Goal: Information Seeking & Learning: Learn about a topic

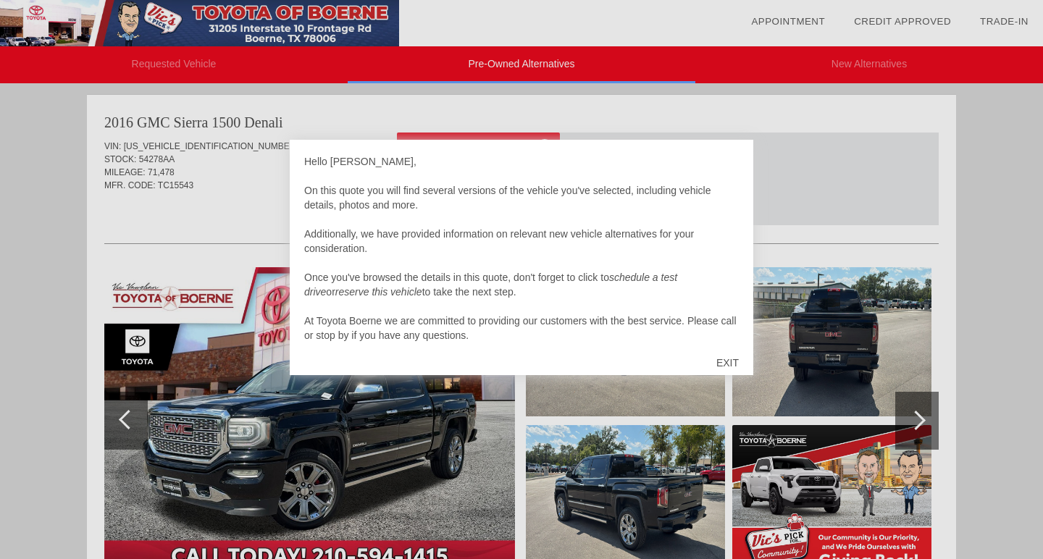
scroll to position [4, 0]
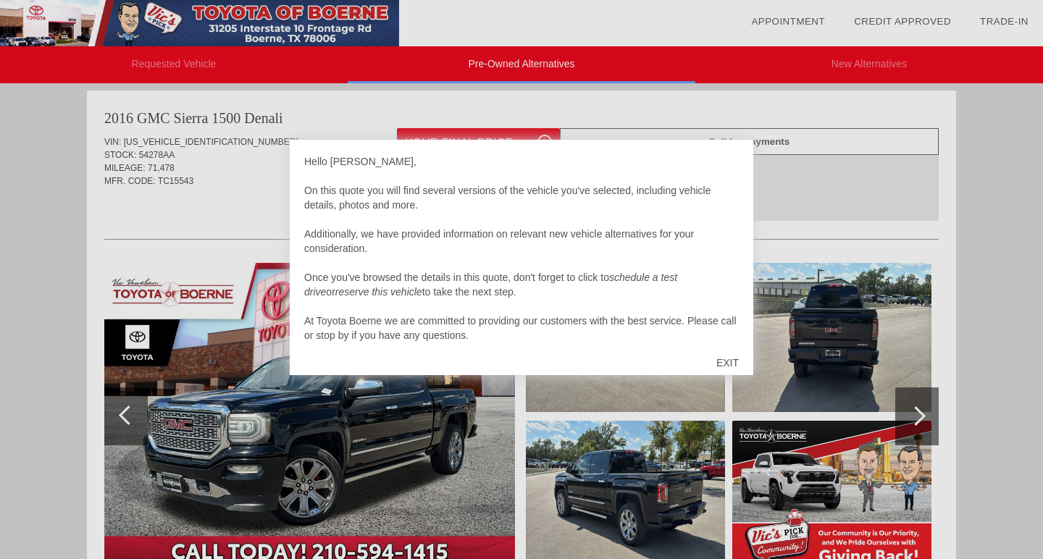
click at [726, 361] on div "EXIT" at bounding box center [727, 362] width 51 height 43
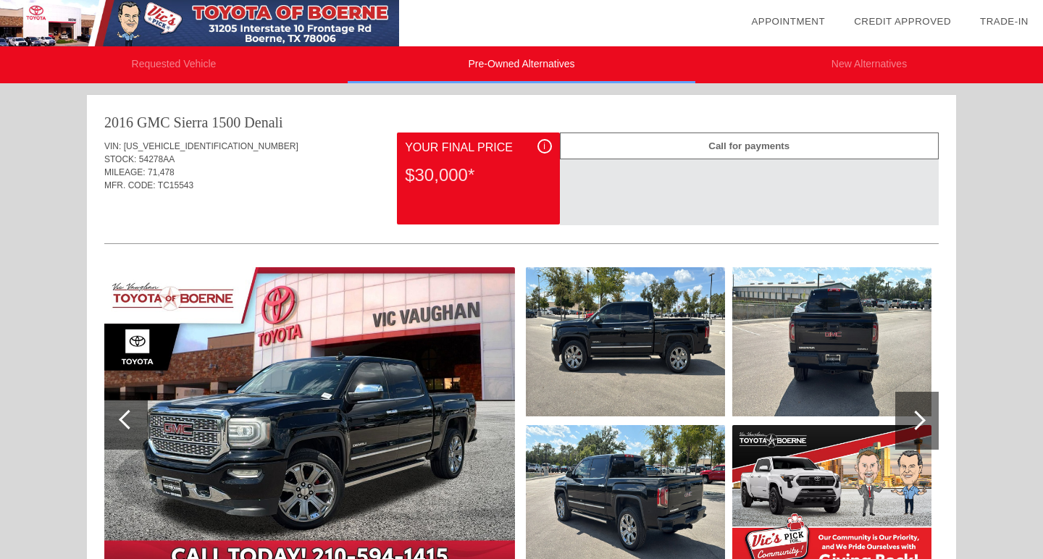
scroll to position [0, 0]
click at [609, 363] on img at bounding box center [625, 341] width 199 height 149
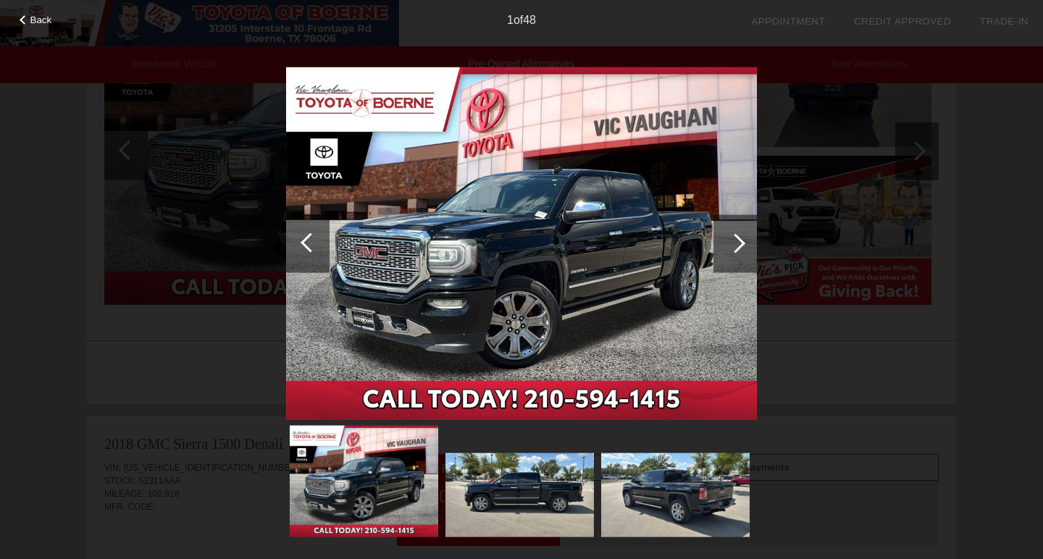
scroll to position [384, 0]
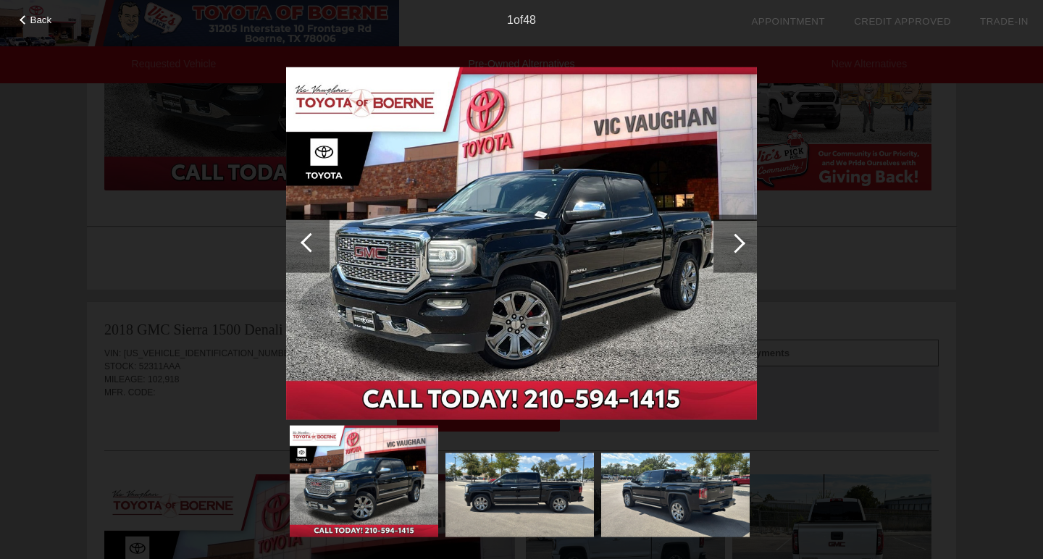
click at [724, 250] on div at bounding box center [735, 243] width 43 height 58
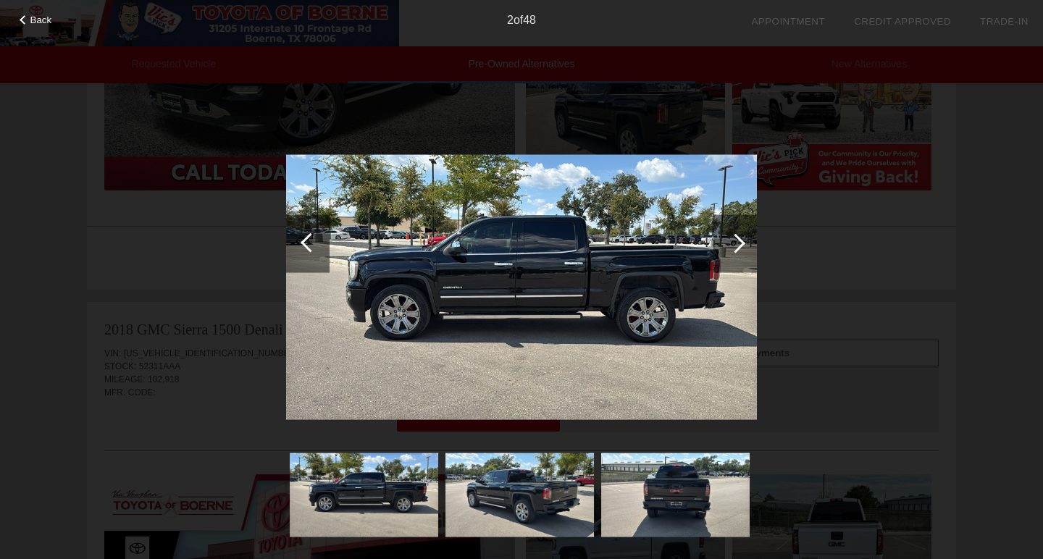
click at [724, 250] on div at bounding box center [735, 243] width 43 height 58
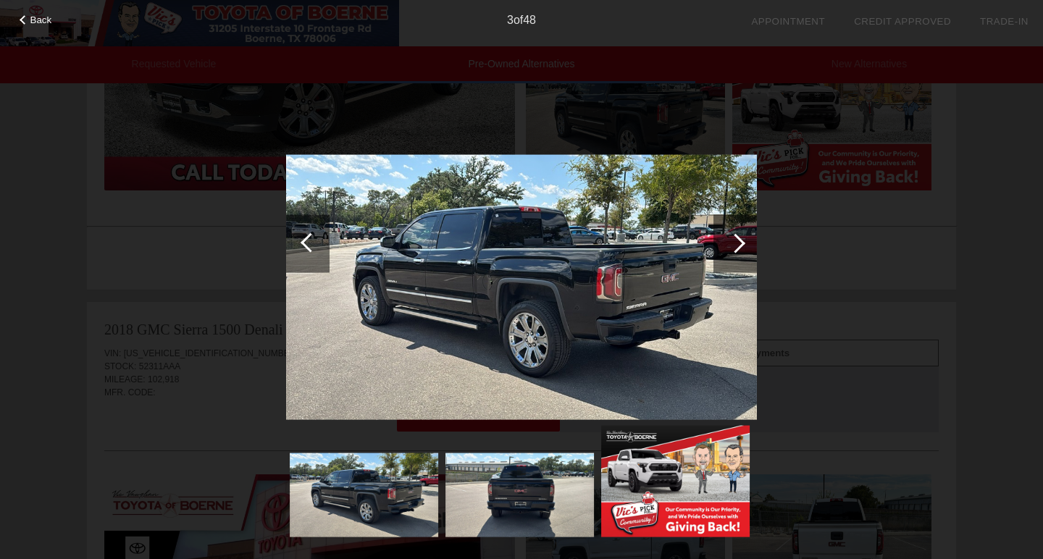
click at [725, 248] on div at bounding box center [735, 243] width 43 height 58
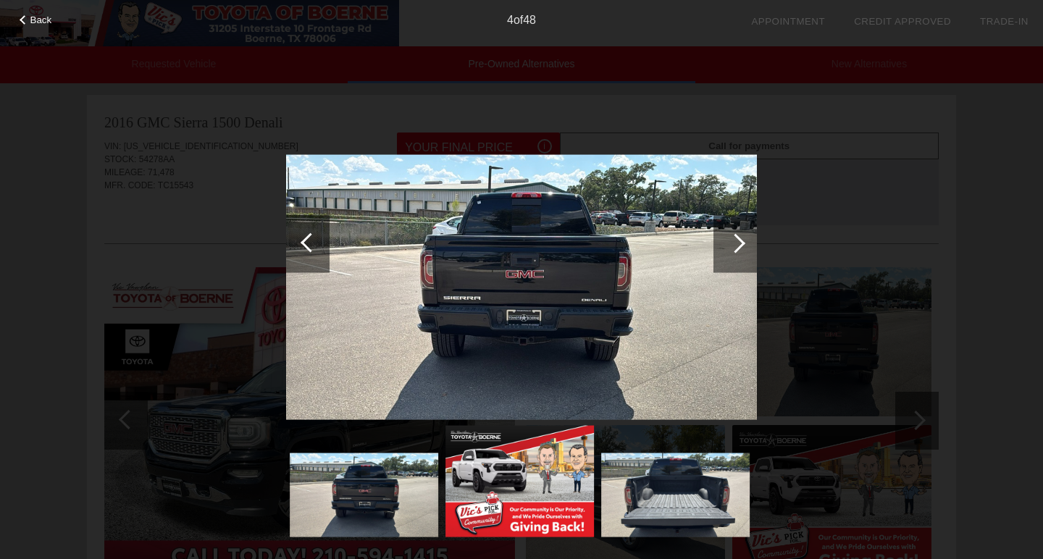
scroll to position [0, 0]
click at [434, 87] on div at bounding box center [521, 305] width 471 height 476
click at [217, 222] on div "Back 4 of 48" at bounding box center [521, 279] width 1043 height 559
click at [225, 227] on div "Back 4 of 48" at bounding box center [521, 279] width 1043 height 559
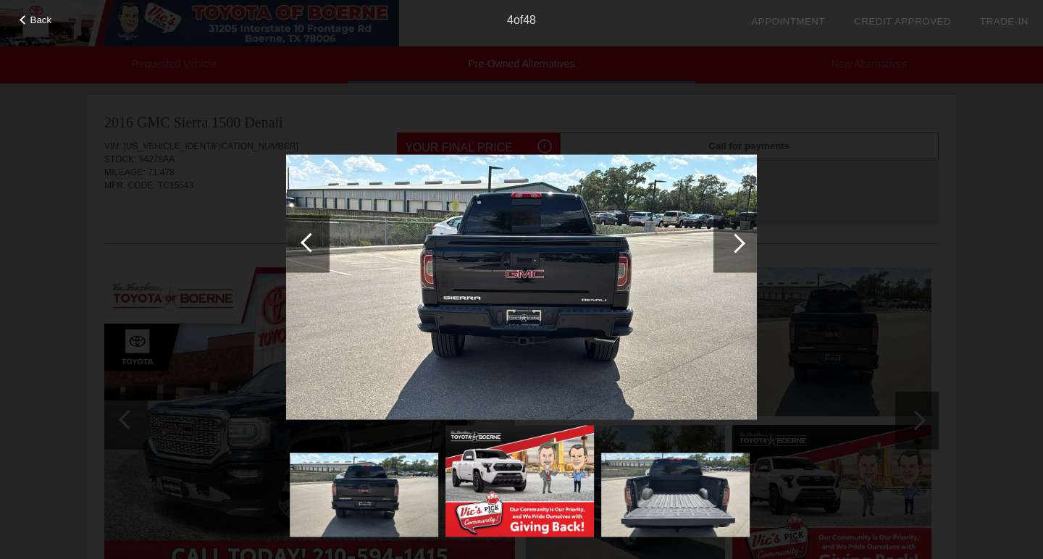
click at [225, 227] on div "Back 4 of 48" at bounding box center [521, 279] width 1043 height 559
click at [730, 262] on div at bounding box center [735, 243] width 43 height 58
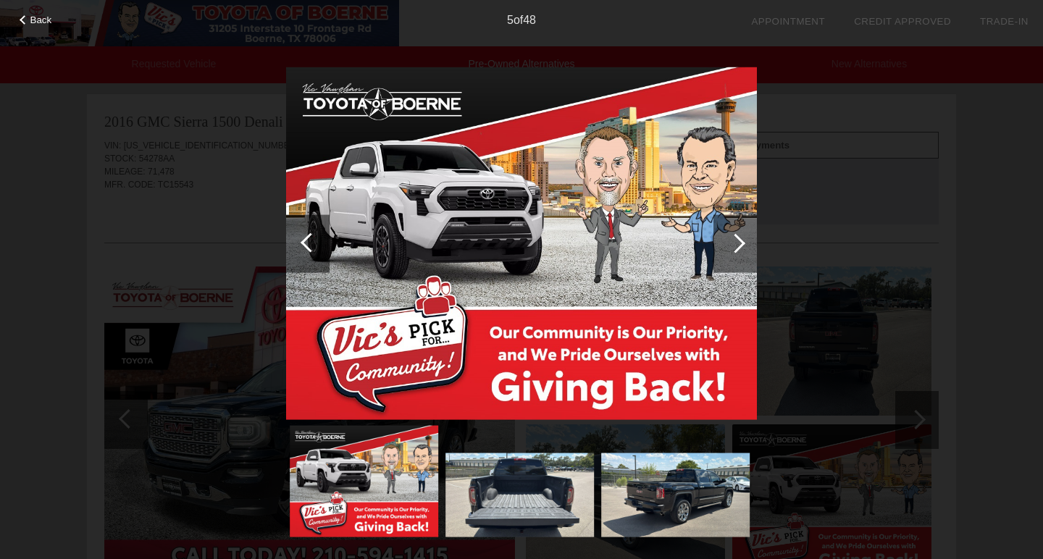
click at [823, 348] on div "Back 5 of 48" at bounding box center [521, 279] width 1043 height 559
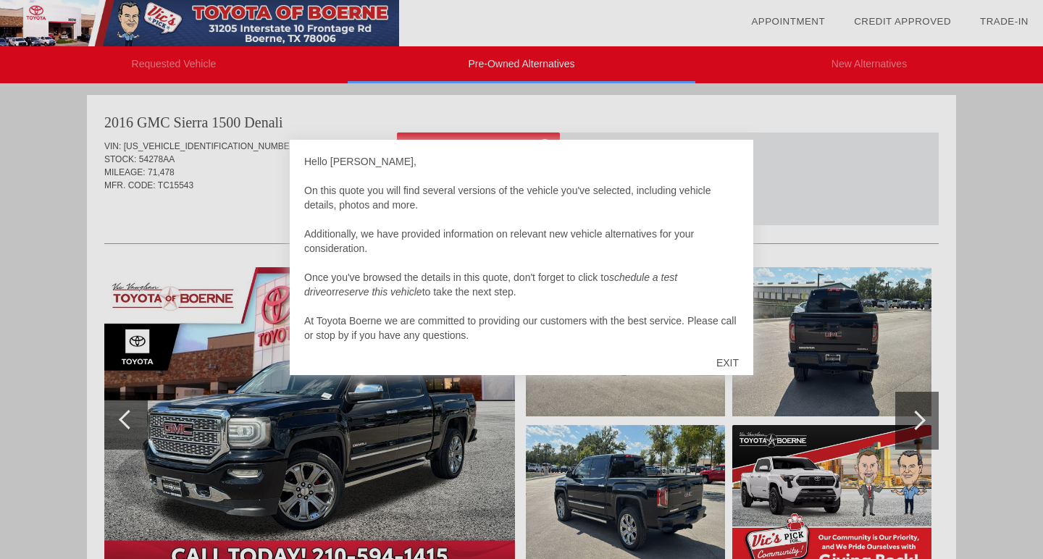
scroll to position [596, 0]
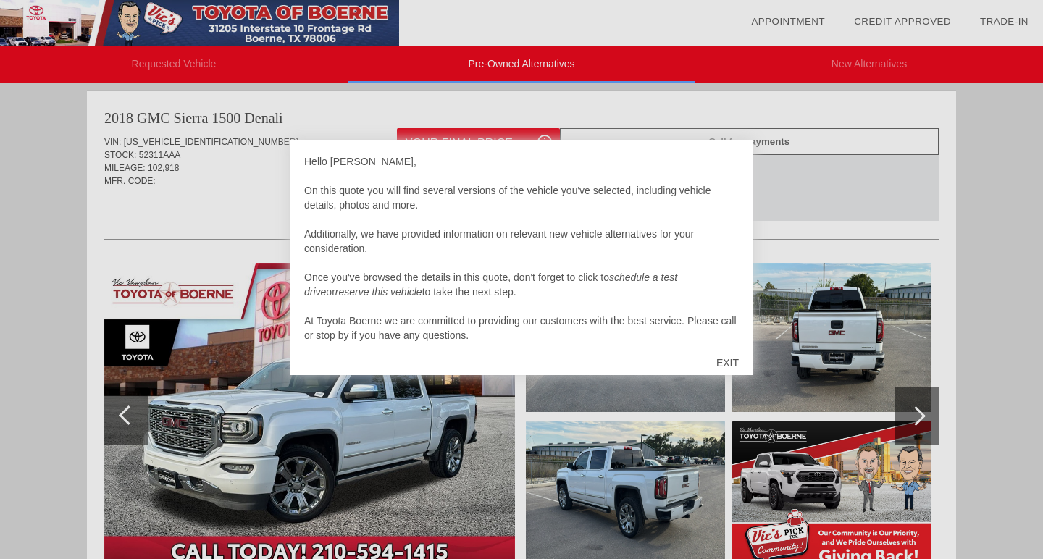
click at [735, 364] on div "EXIT" at bounding box center [727, 362] width 51 height 43
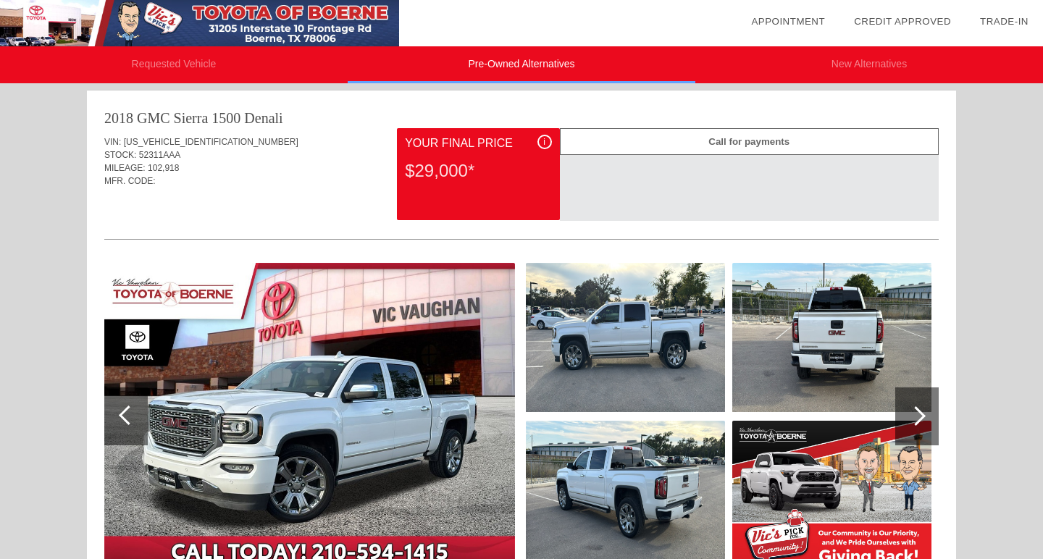
click at [656, 335] on img at bounding box center [625, 337] width 199 height 149
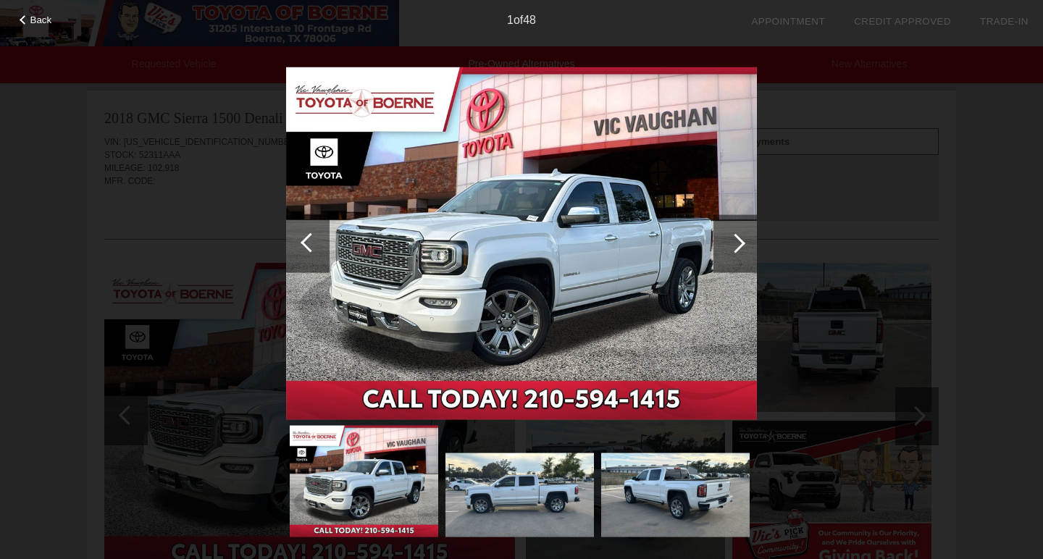
click at [546, 458] on img at bounding box center [520, 495] width 149 height 83
click at [531, 485] on img at bounding box center [520, 495] width 149 height 83
click at [690, 491] on img at bounding box center [675, 495] width 149 height 83
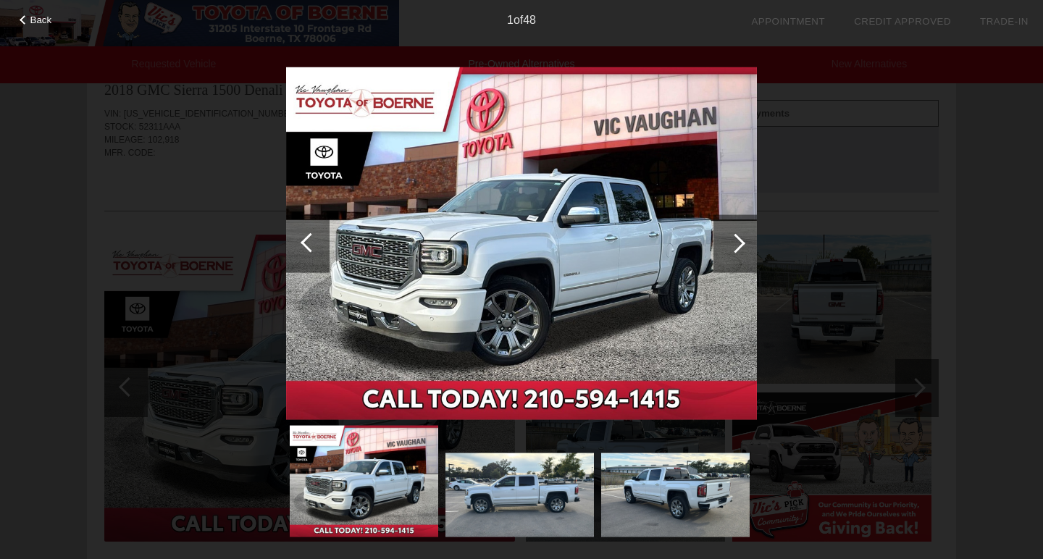
scroll to position [621, 0]
click at [738, 238] on div at bounding box center [736, 243] width 20 height 20
